Goal: Information Seeking & Learning: Find specific fact

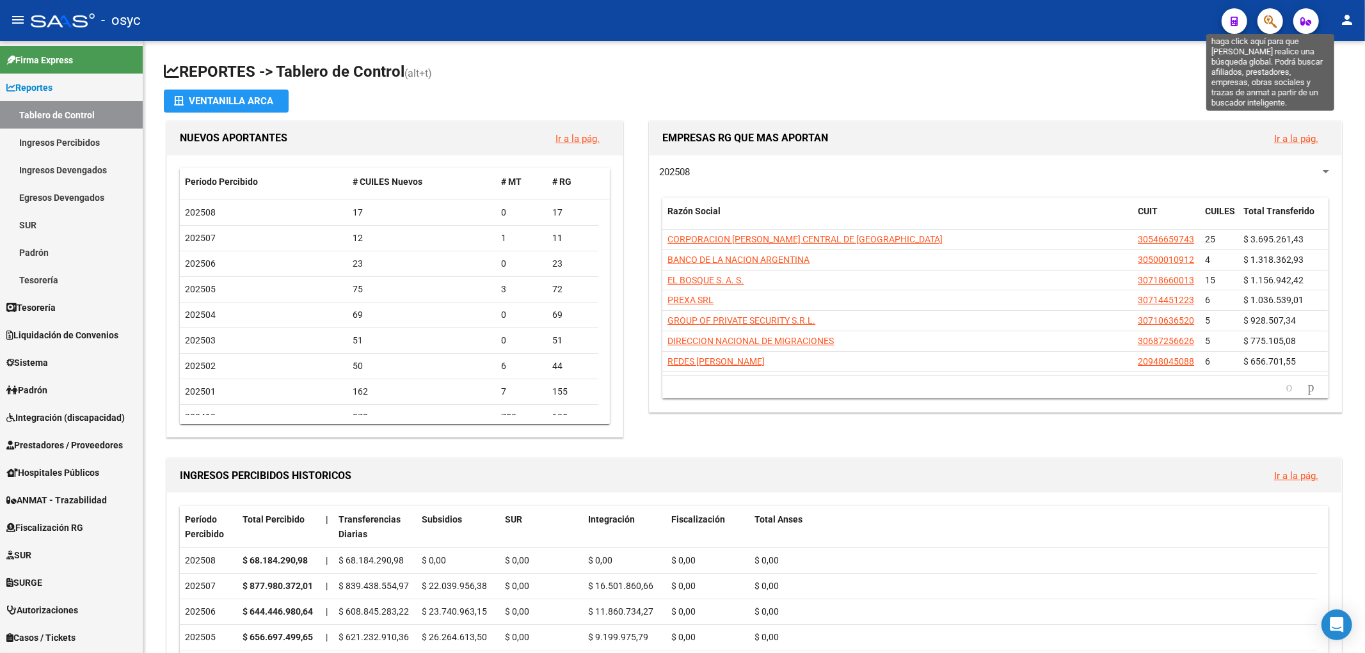
click at [1273, 26] on icon "button" at bounding box center [1270, 21] width 13 height 15
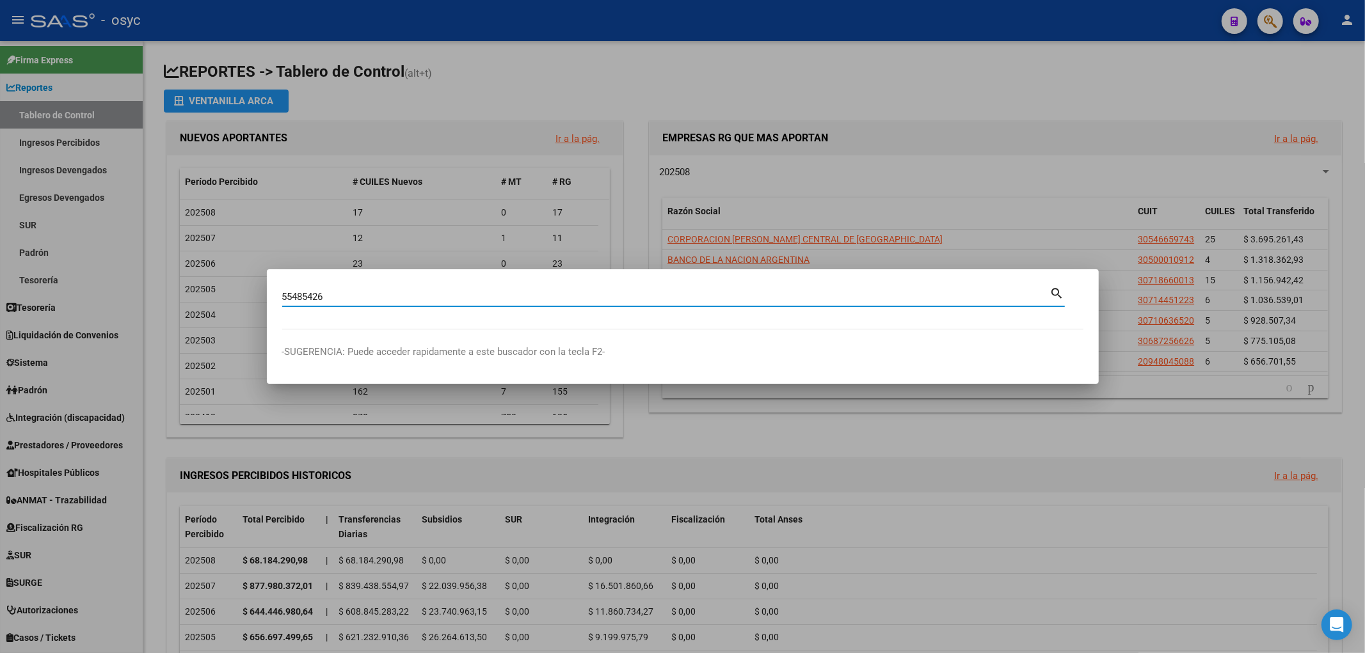
type input "55485426"
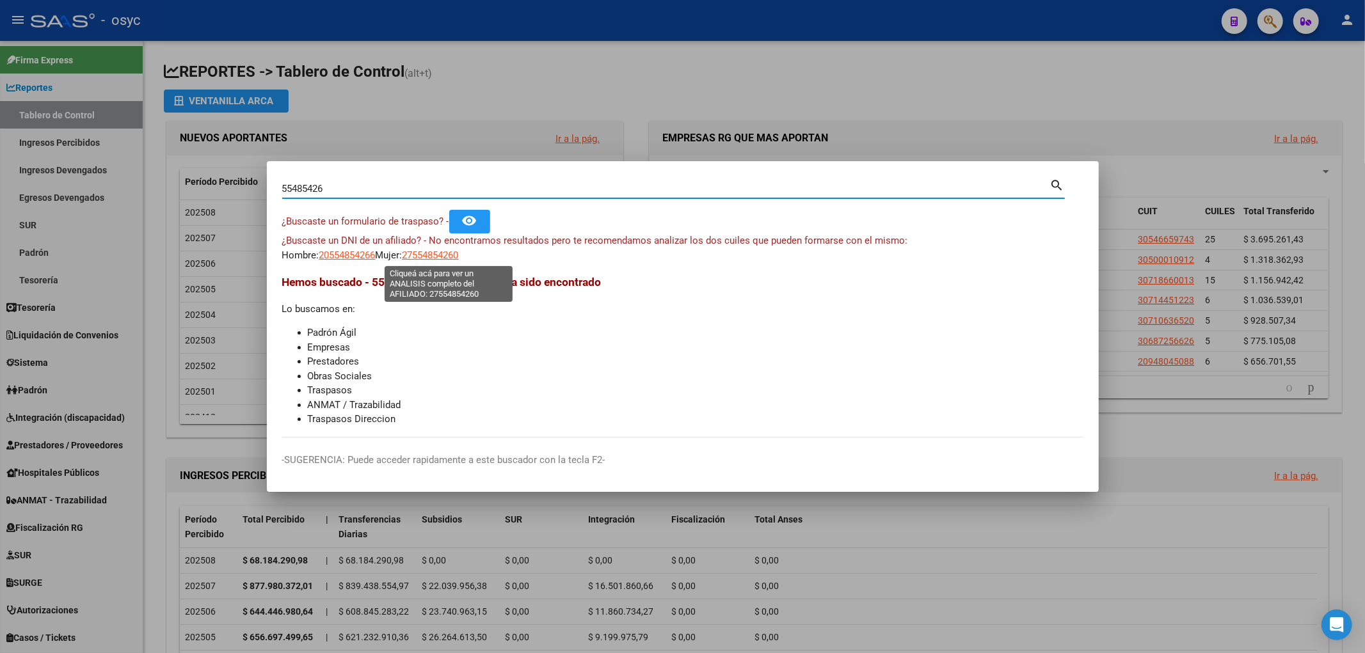
click at [459, 259] on span "27554854260" at bounding box center [431, 256] width 56 height 12
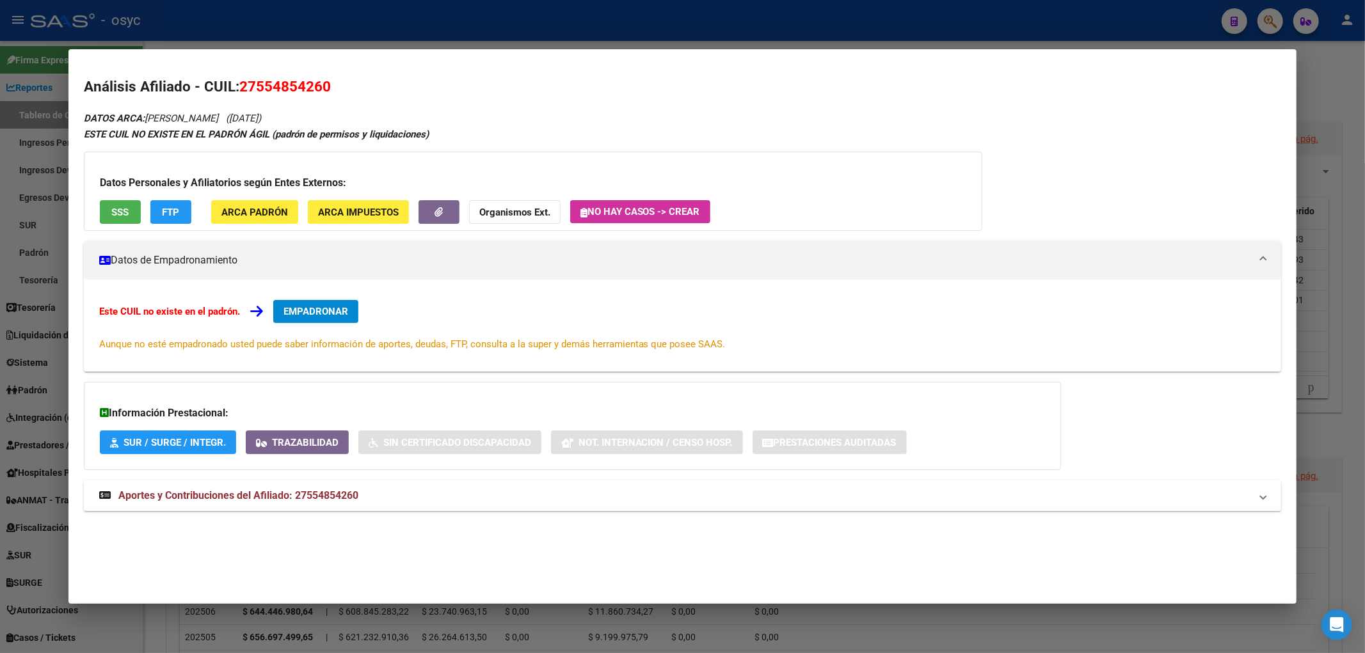
drag, startPoint x: 241, startPoint y: 84, endPoint x: 330, endPoint y: 85, distance: 88.3
click at [330, 85] on span "27554854260" at bounding box center [285, 86] width 92 height 17
copy span "27554854260"
click at [260, 92] on span "27554854260" at bounding box center [285, 86] width 92 height 17
drag, startPoint x: 239, startPoint y: 88, endPoint x: 342, endPoint y: 79, distance: 103.5
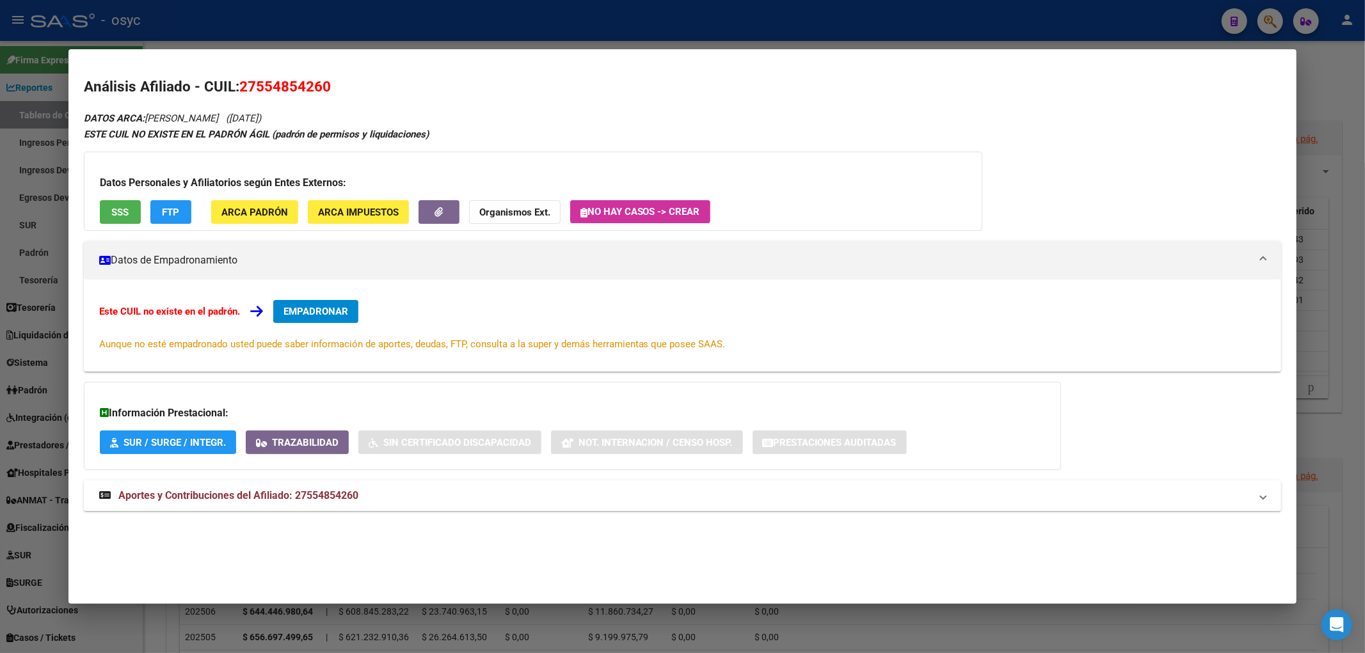
click at [342, 79] on h2 "Análisis Afiliado - CUIL: 27554854260" at bounding box center [683, 87] width 1198 height 22
copy span "27554854260"
click at [1280, 15] on div at bounding box center [682, 326] width 1365 height 653
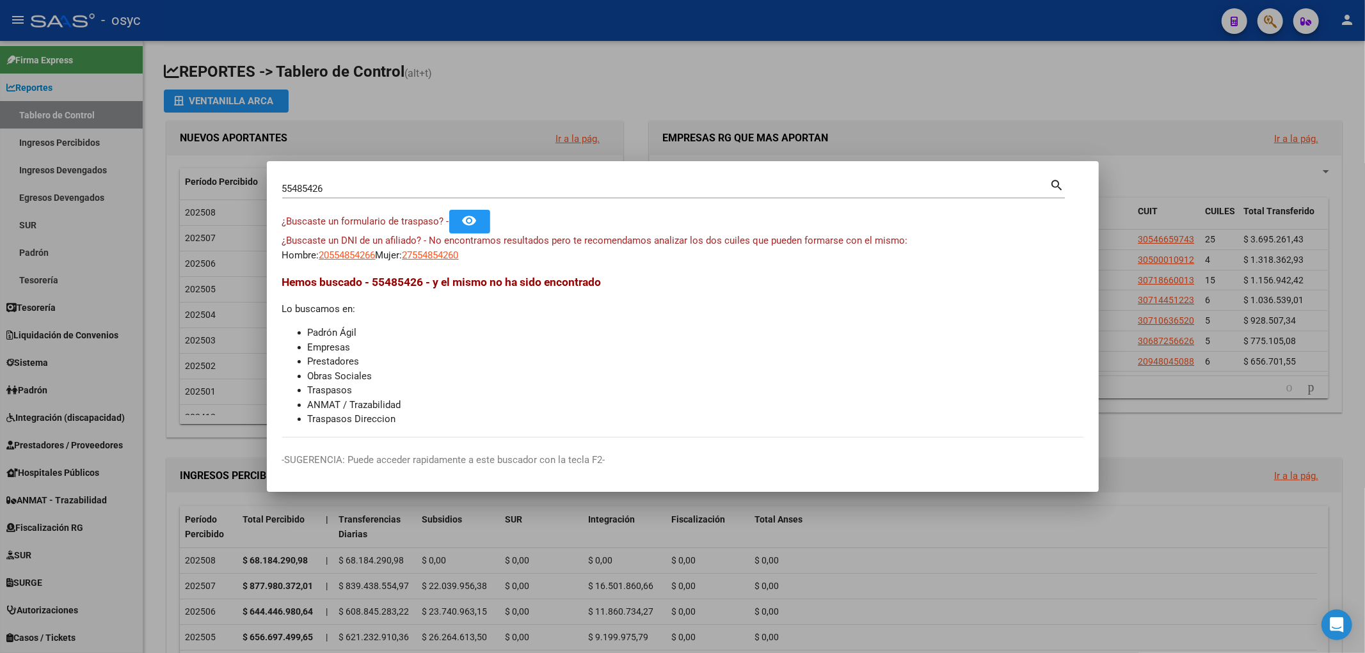
click at [1278, 24] on div at bounding box center [682, 326] width 1365 height 653
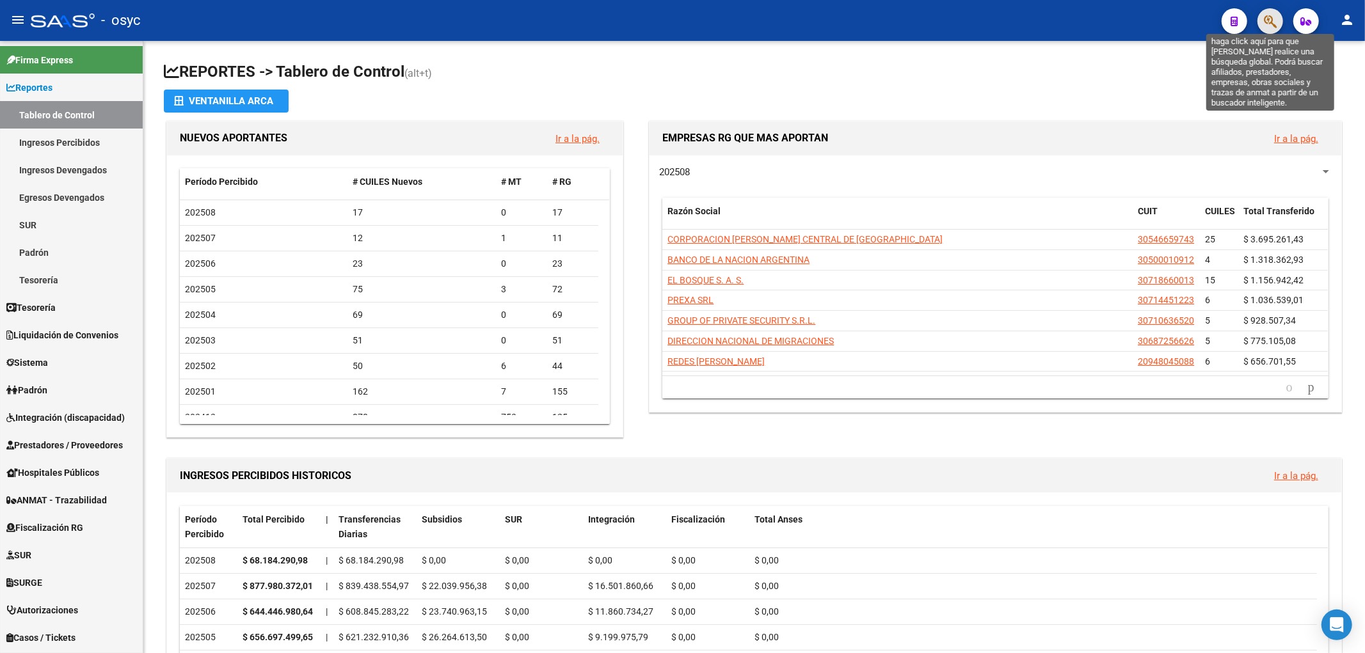
click at [1265, 22] on icon "button" at bounding box center [1270, 21] width 13 height 15
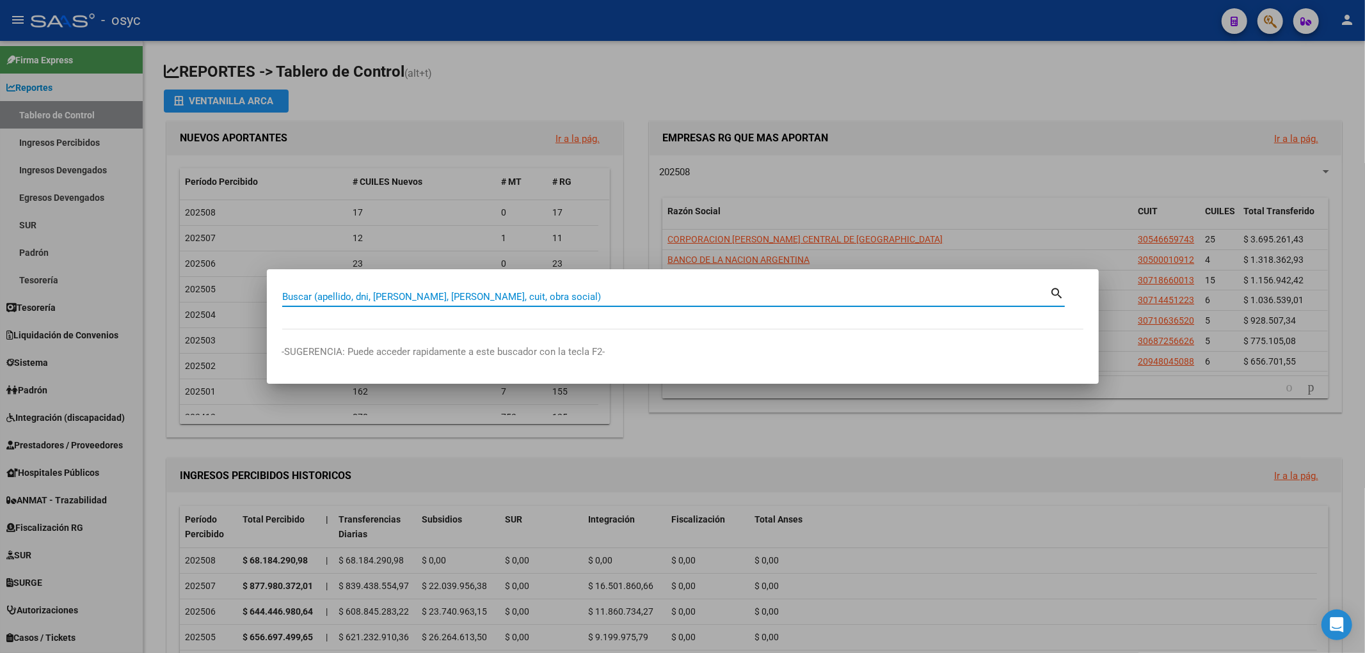
click at [628, 297] on input "Buscar (apellido, dni, [PERSON_NAME], [PERSON_NAME], cuit, obra social)" at bounding box center [666, 297] width 768 height 12
paste input "20-18166560-3"
type input "20181665603"
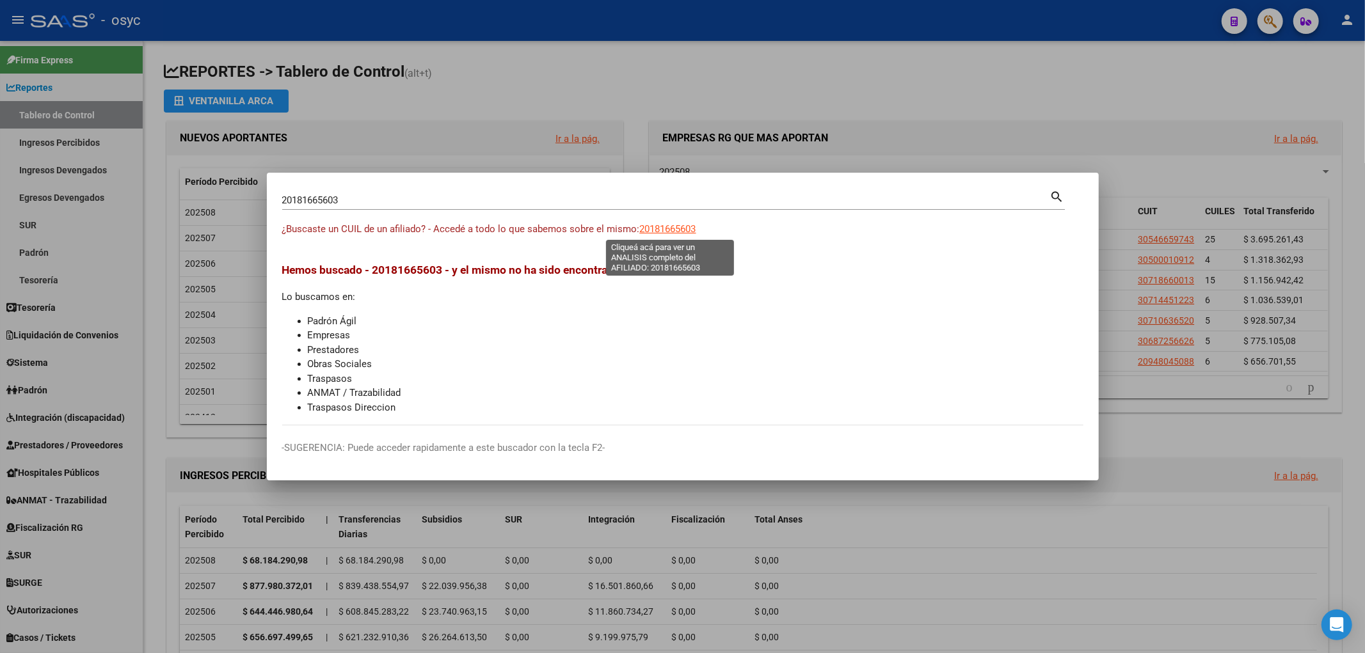
click at [677, 230] on span "20181665603" at bounding box center [668, 229] width 56 height 12
type textarea "20181665603"
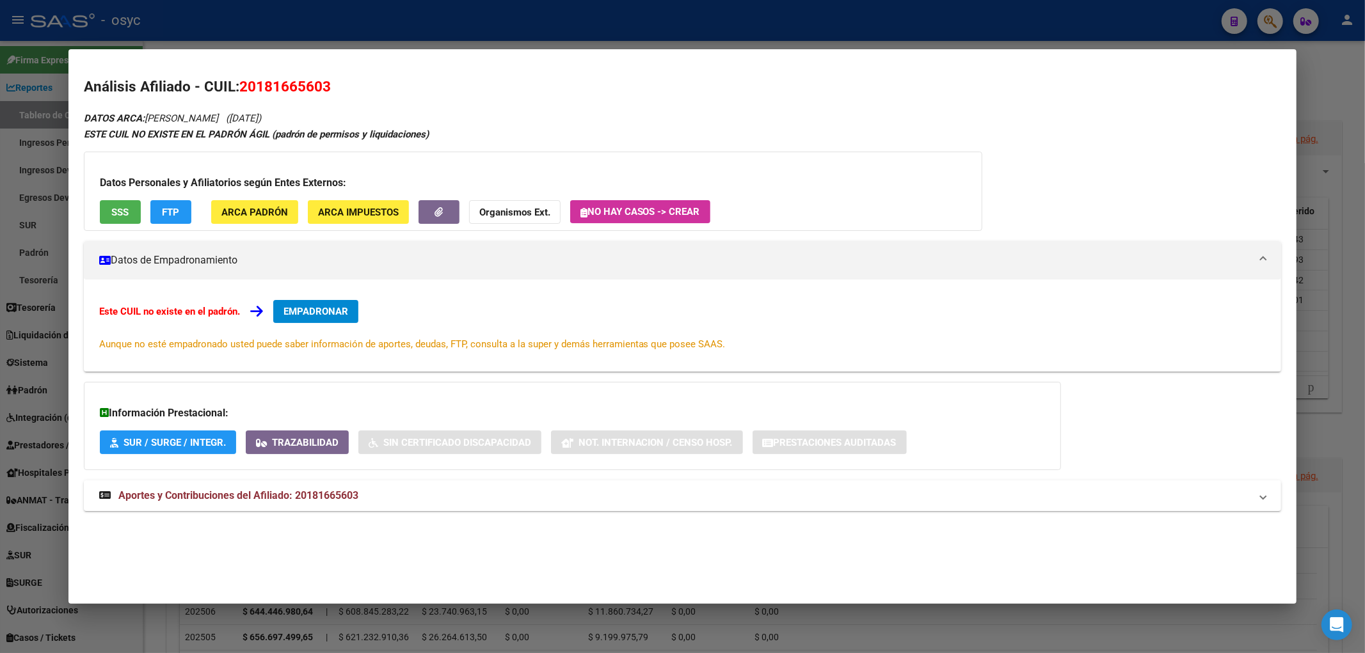
click at [124, 218] on span "SSS" at bounding box center [119, 213] width 17 height 12
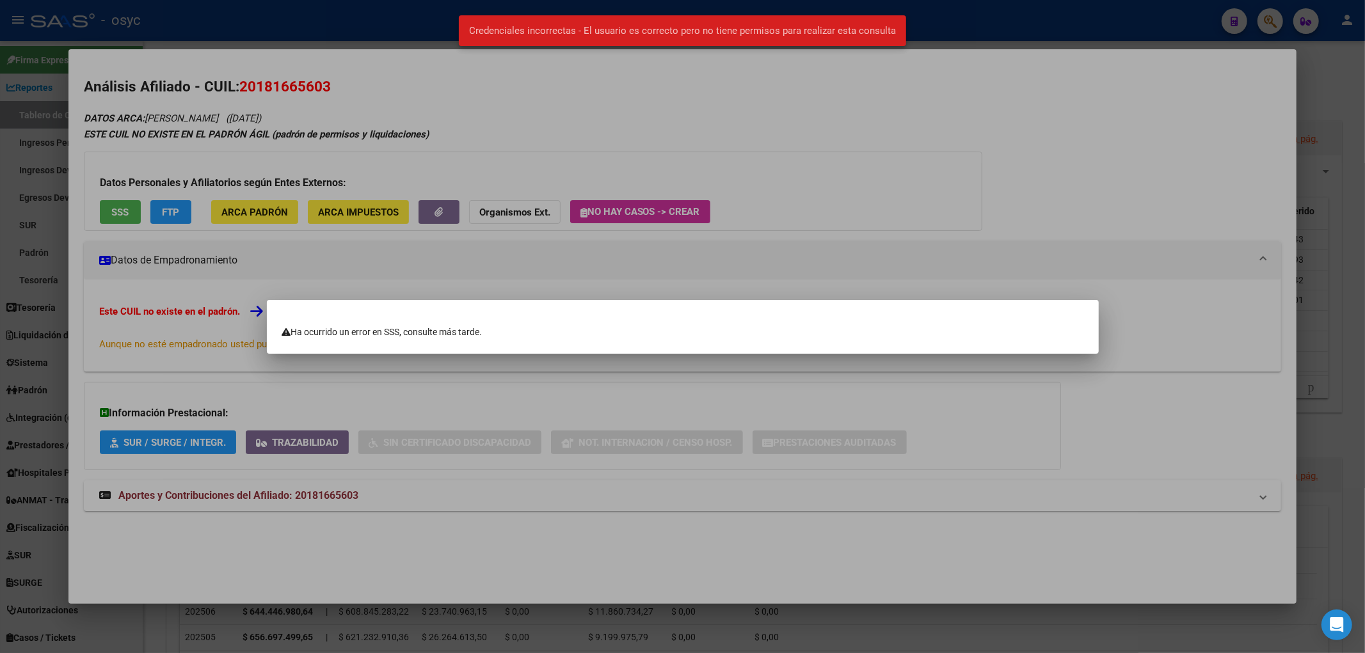
click at [180, 150] on div at bounding box center [682, 326] width 1365 height 653
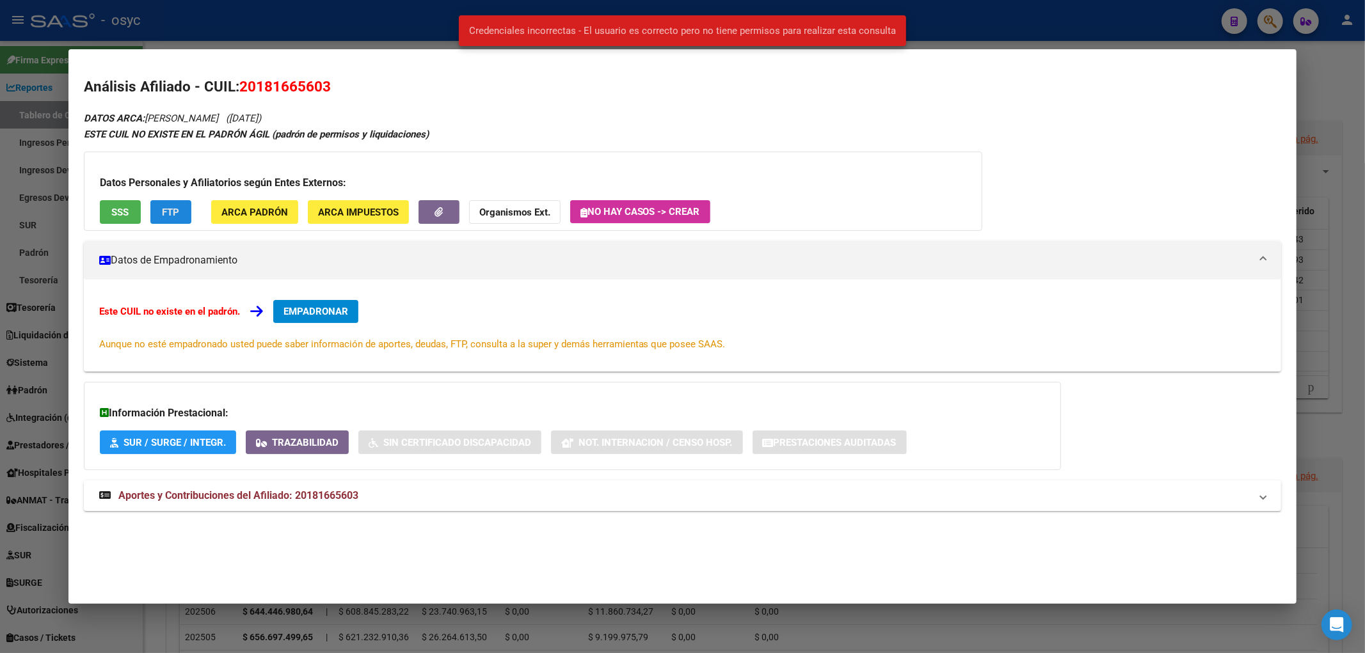
click at [174, 218] on span "FTP" at bounding box center [170, 213] width 17 height 12
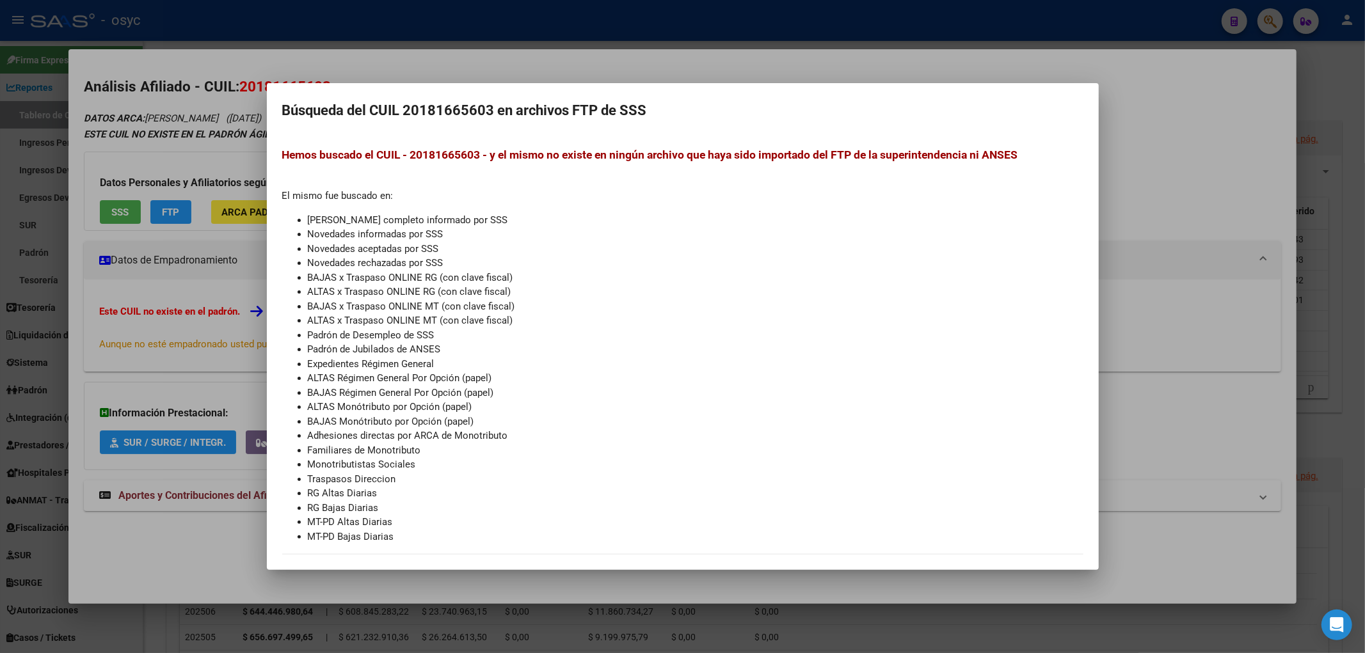
click at [207, 141] on div at bounding box center [682, 326] width 1365 height 653
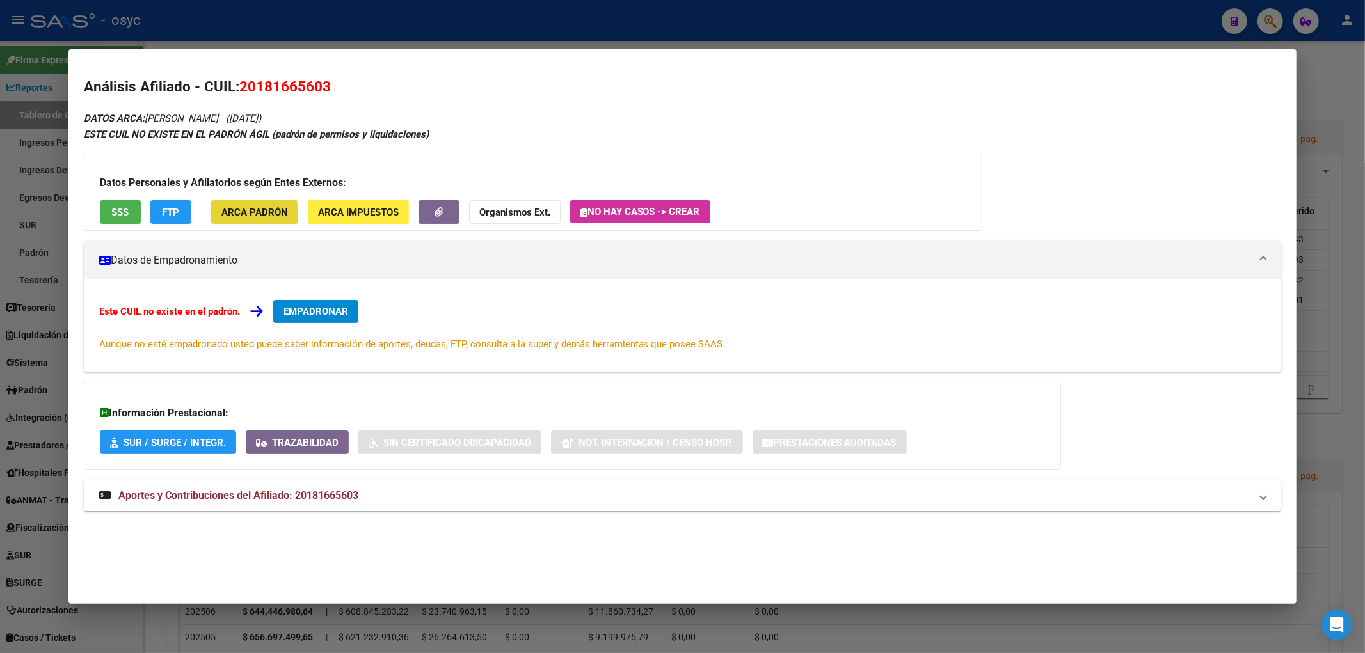
click at [235, 215] on span "ARCA Padrón" at bounding box center [254, 213] width 67 height 12
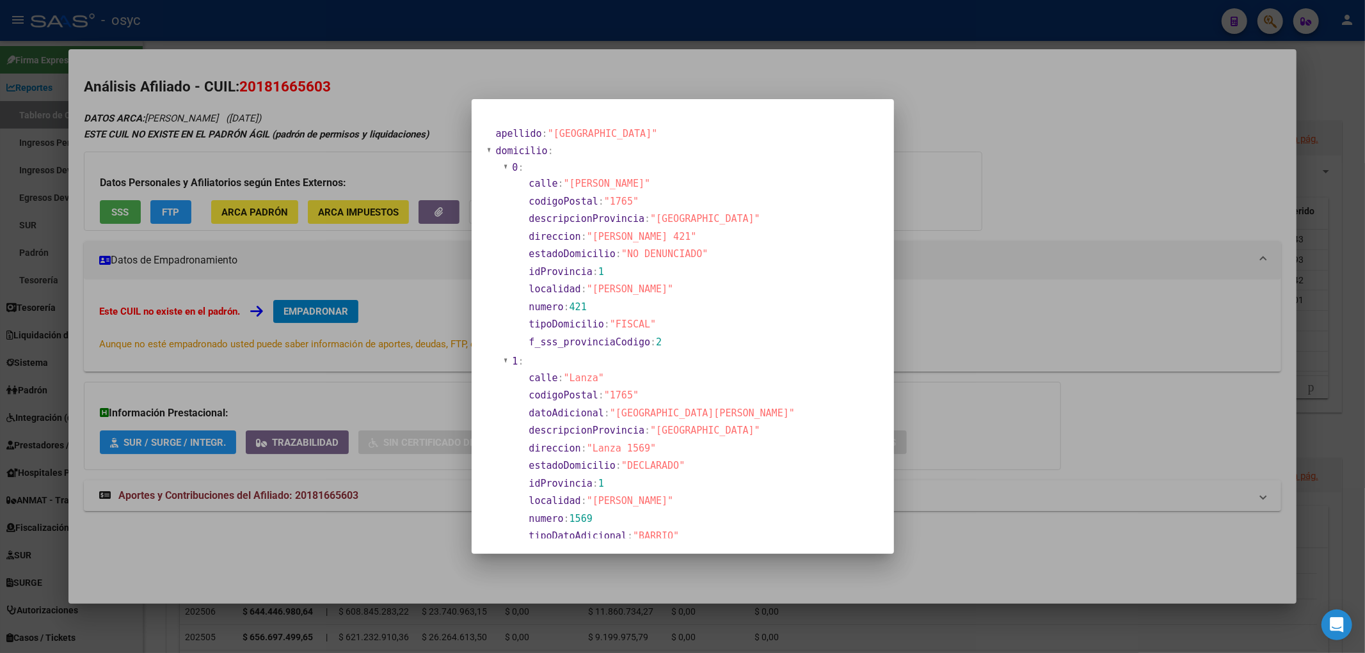
click at [282, 164] on div at bounding box center [682, 326] width 1365 height 653
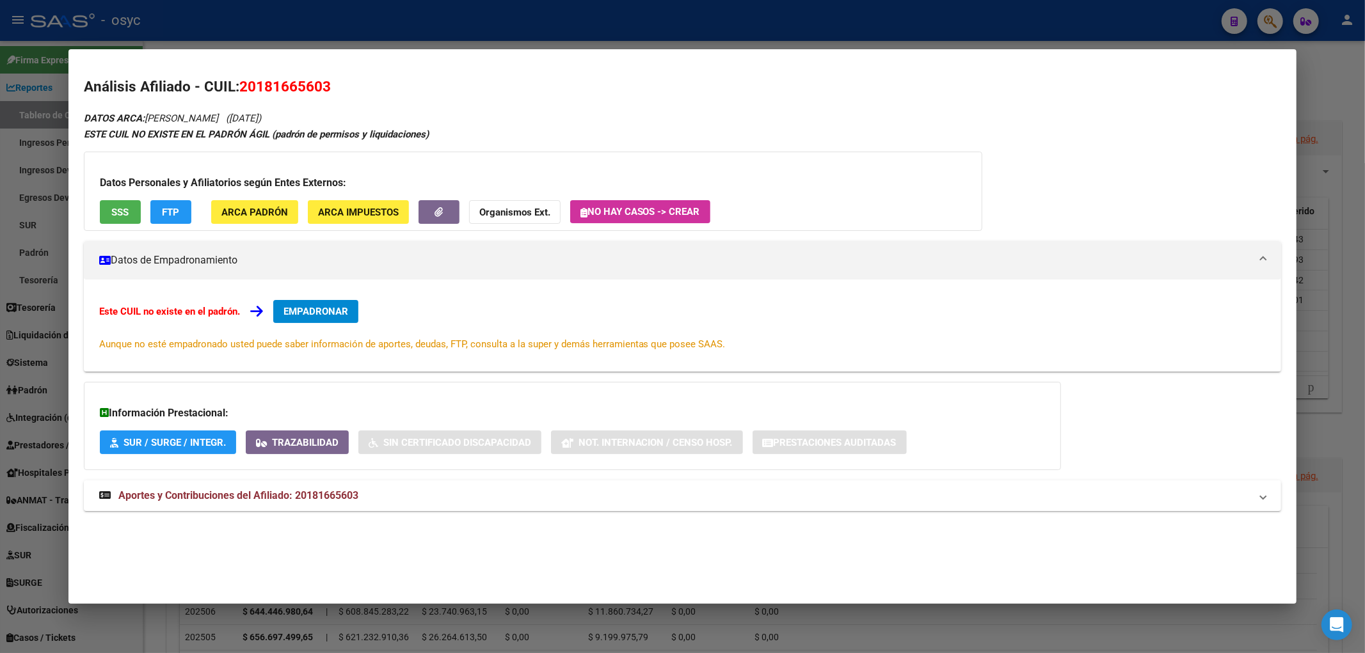
drag, startPoint x: 148, startPoint y: 113, endPoint x: 277, endPoint y: 109, distance: 129.3
click at [277, 110] on div "DATOS ARCA: SEGOVIA MARCELO EDUARDO (11/12/1966) ESTE CUIL NO EXISTE EN EL PADR…" at bounding box center [683, 318] width 1198 height 416
copy span "SEGOVIA MARCELO EDUARDO"
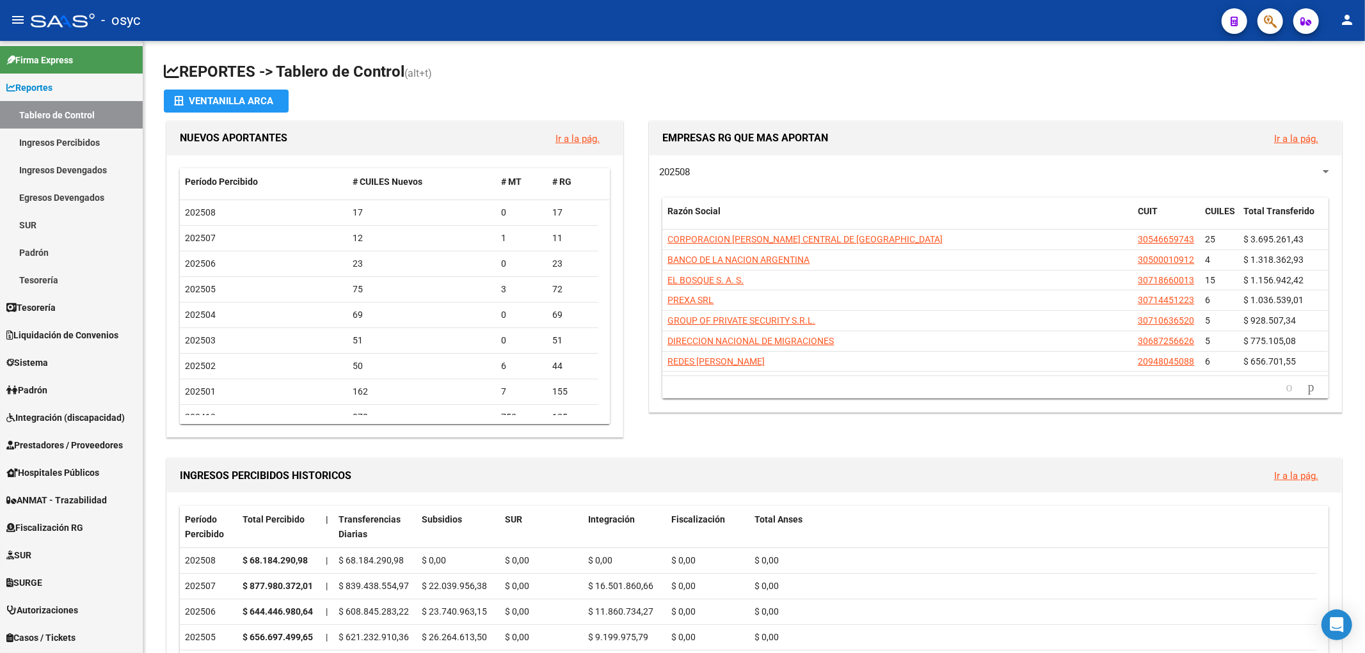
drag, startPoint x: 1295, startPoint y: 4, endPoint x: 1266, endPoint y: 28, distance: 37.8
click at [1277, 15] on mat-toolbar "menu - osyc person" at bounding box center [682, 20] width 1365 height 41
click at [1266, 29] on span "button" at bounding box center [1270, 21] width 13 height 26
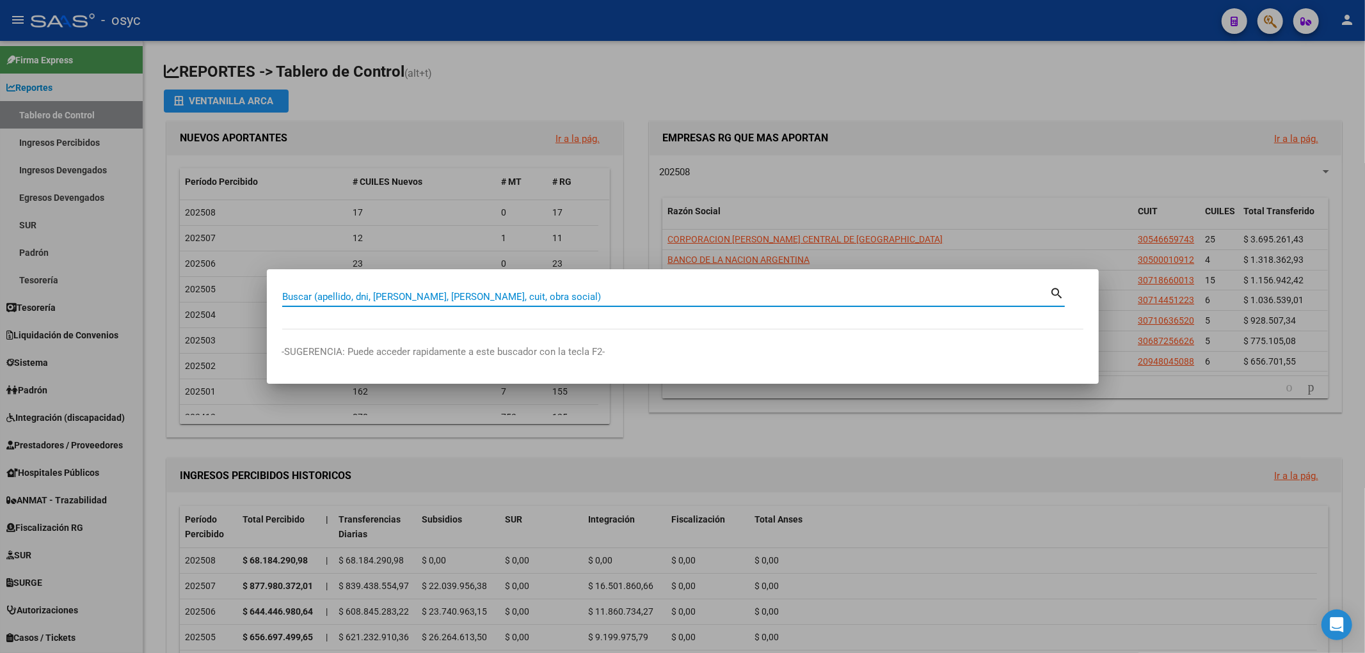
paste input "55730907"
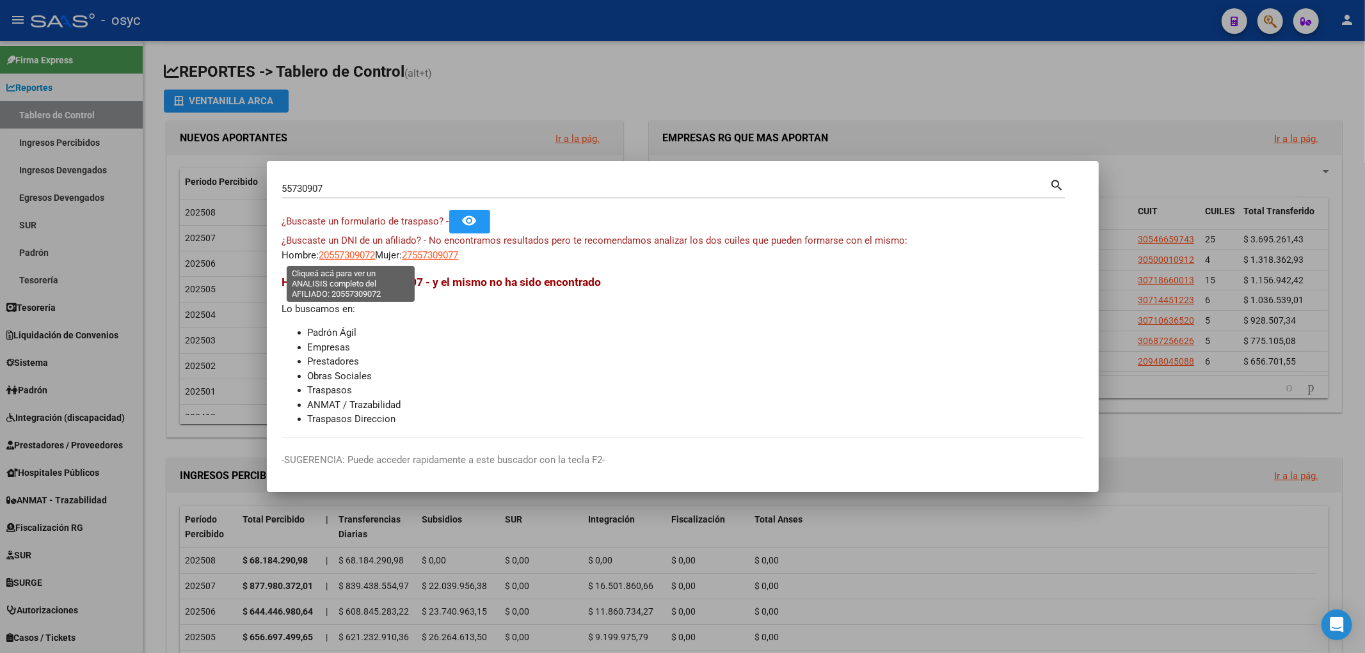
click at [362, 253] on span "20557309072" at bounding box center [347, 256] width 56 height 12
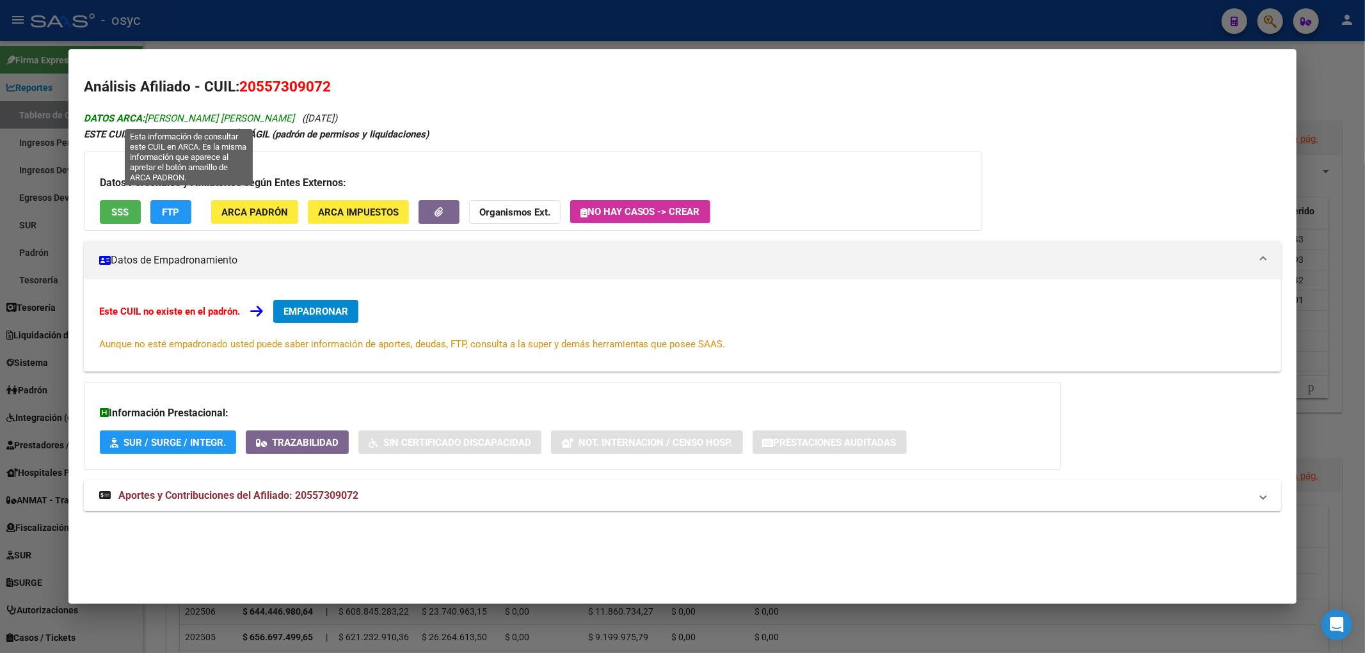
drag, startPoint x: 292, startPoint y: 115, endPoint x: 148, endPoint y: 118, distance: 144.0
click at [148, 118] on span "DATOS ARCA: [PERSON_NAME] [PERSON_NAME]" at bounding box center [189, 119] width 211 height 12
copy span "[PERSON_NAME] [PERSON_NAME]"
drag, startPoint x: 721, startPoint y: 26, endPoint x: 970, endPoint y: 15, distance: 249.2
click at [722, 26] on div at bounding box center [682, 326] width 1365 height 653
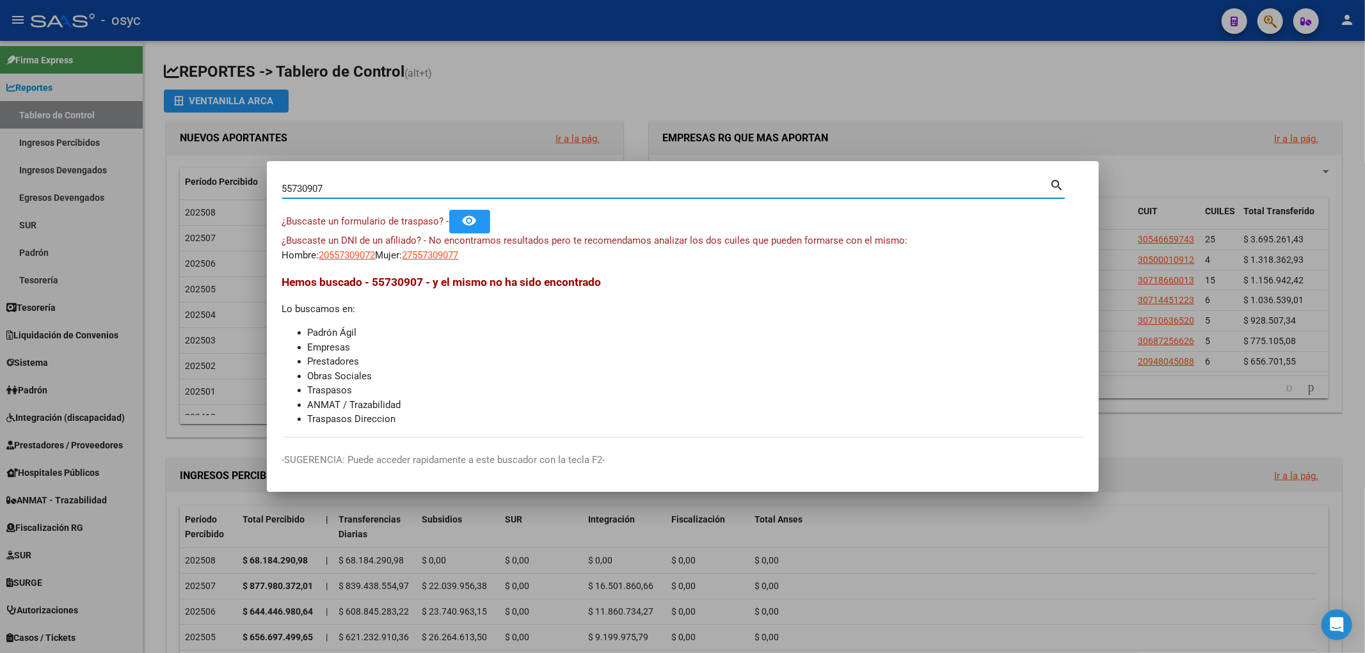
drag, startPoint x: 560, startPoint y: 189, endPoint x: 0, endPoint y: 191, distance: 559.9
click at [0, 190] on div "55730907 Buscar (apellido, dni, cuil, nro traspaso, cuit, obra social) search ¿…" at bounding box center [682, 326] width 1365 height 653
paste input "485426"
type input "55485426"
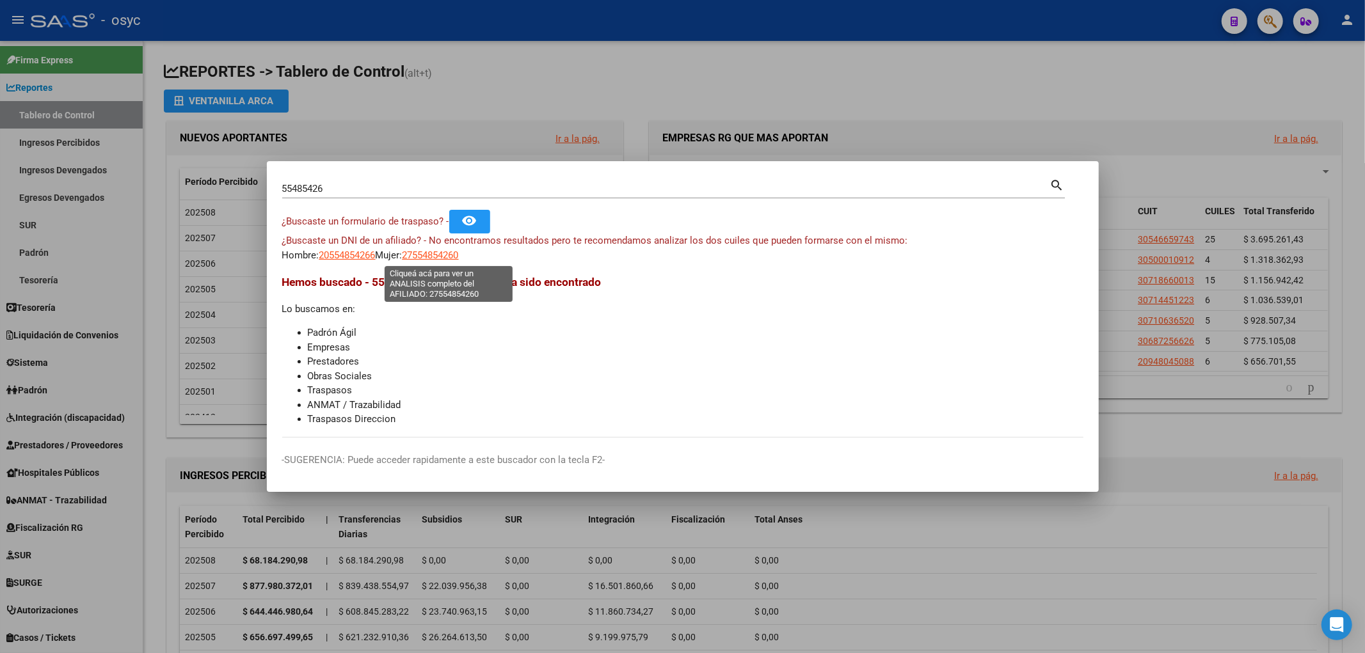
click at [438, 254] on span "27554854260" at bounding box center [431, 256] width 56 height 12
type textarea "27554854260"
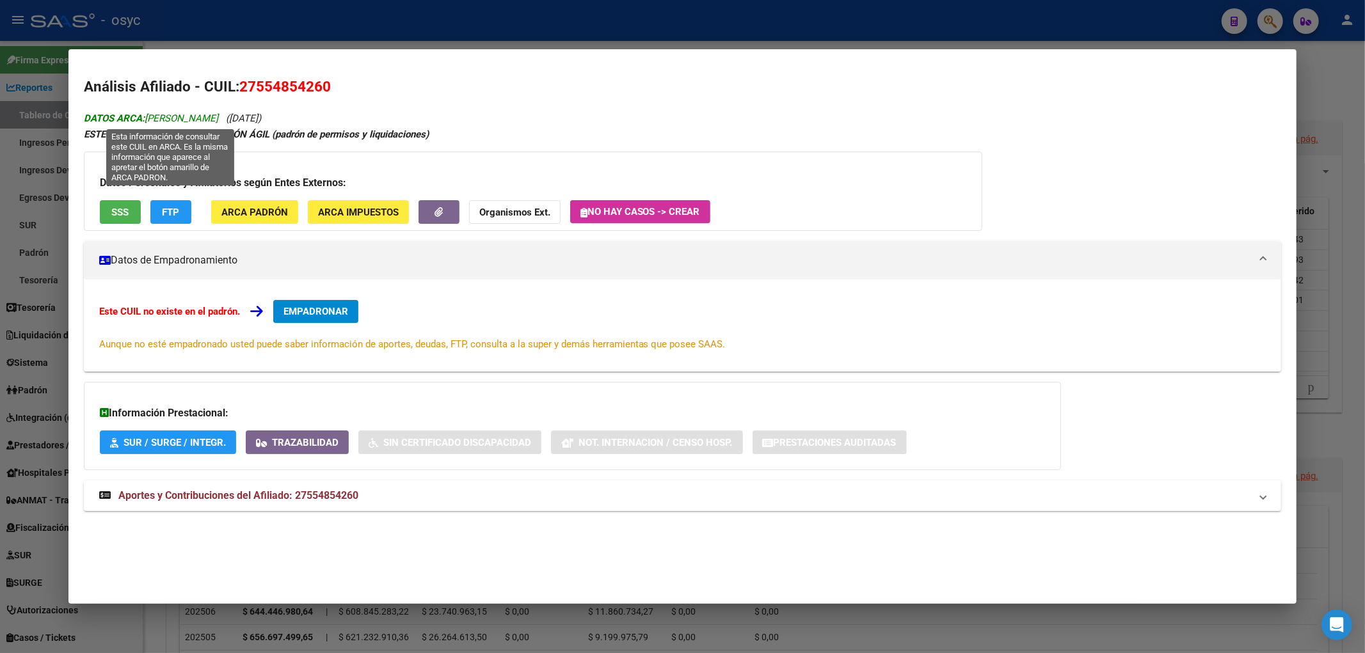
drag, startPoint x: 150, startPoint y: 116, endPoint x: 234, endPoint y: 114, distance: 83.9
click at [218, 114] on span "DATOS ARCA: [PERSON_NAME]" at bounding box center [151, 119] width 134 height 12
drag, startPoint x: 257, startPoint y: 112, endPoint x: 148, endPoint y: 112, distance: 108.8
click at [148, 113] on icon "DATOS ARCA: [PERSON_NAME] ([DATE])" at bounding box center [172, 119] width 177 height 12
copy span "[PERSON_NAME]"
